Goal: Navigation & Orientation: Find specific page/section

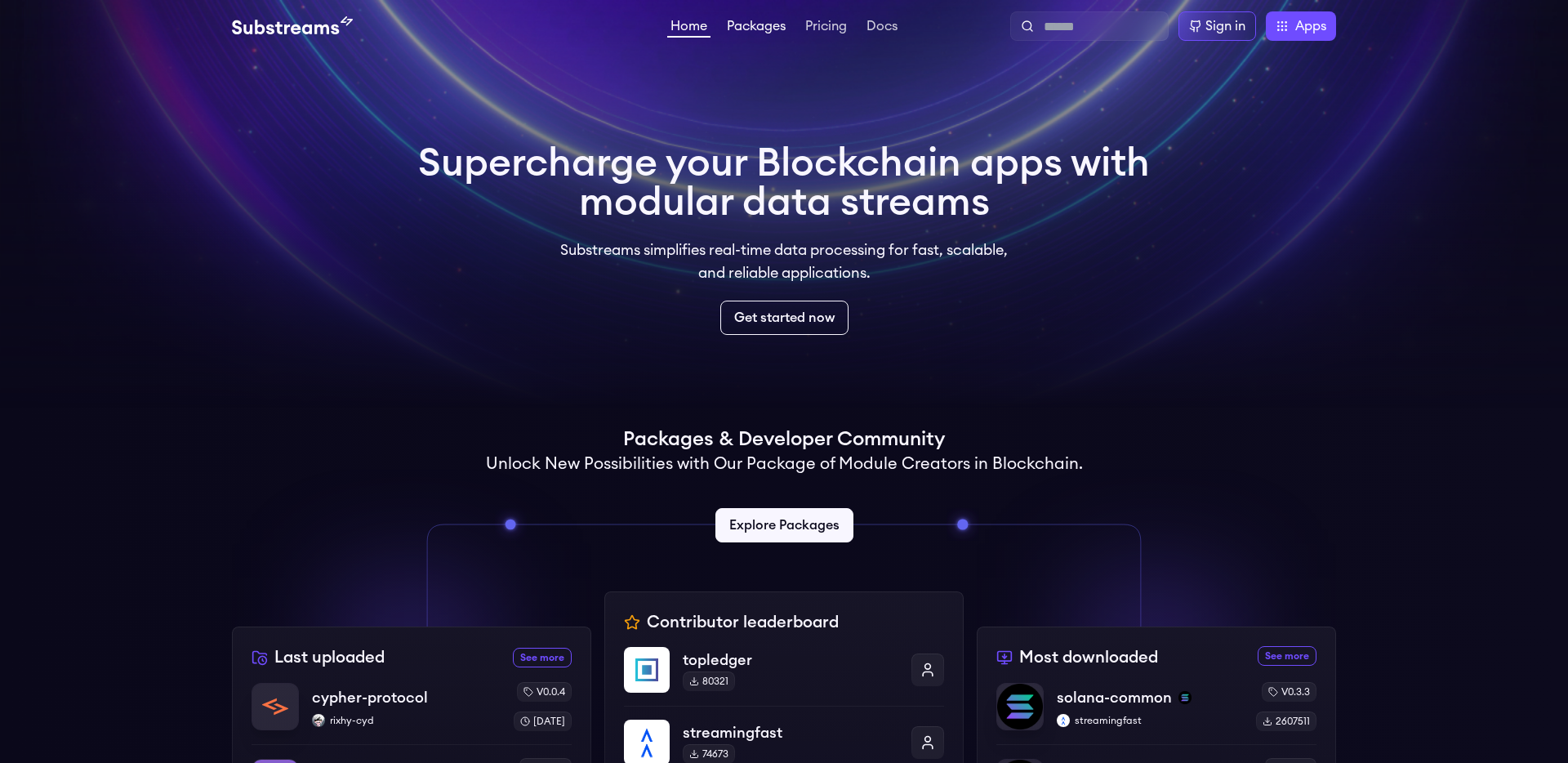
click at [740, 26] on link "Packages" at bounding box center [756, 27] width 65 height 17
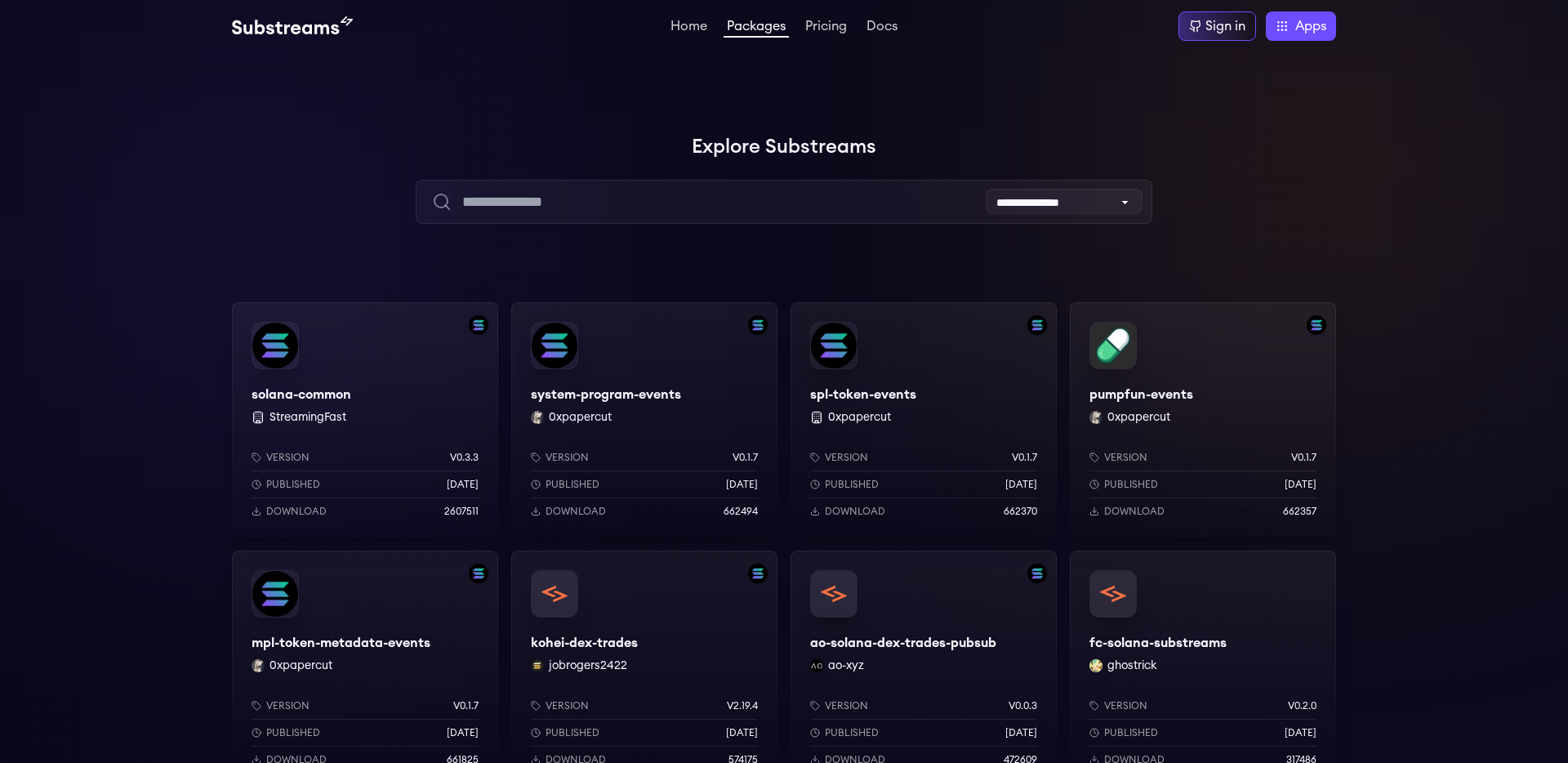
click at [824, 28] on link "Pricing" at bounding box center [827, 27] width 49 height 17
click at [288, 38] on div "Home Packages Pricing Docs Home Packages Pricing Docs Sign in Apps Subgraph Stu…" at bounding box center [784, 26] width 1105 height 29
